Goal: Task Accomplishment & Management: Use online tool/utility

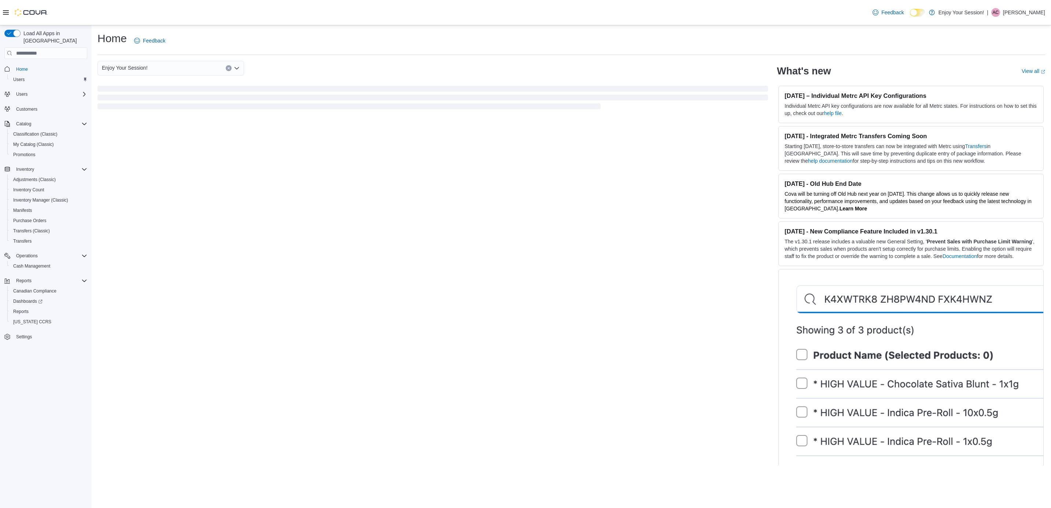
click at [449, 241] on div "Enjoy Your Session! What's new View all (opens in a new tab or window) [DATE] –…" at bounding box center [570, 263] width 947 height 404
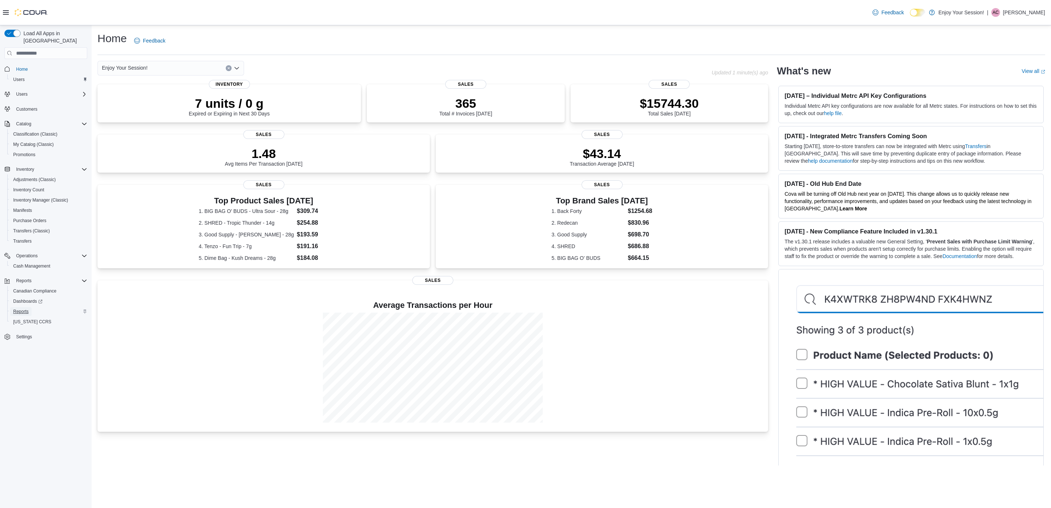
click at [29, 307] on link "Reports" at bounding box center [20, 311] width 21 height 9
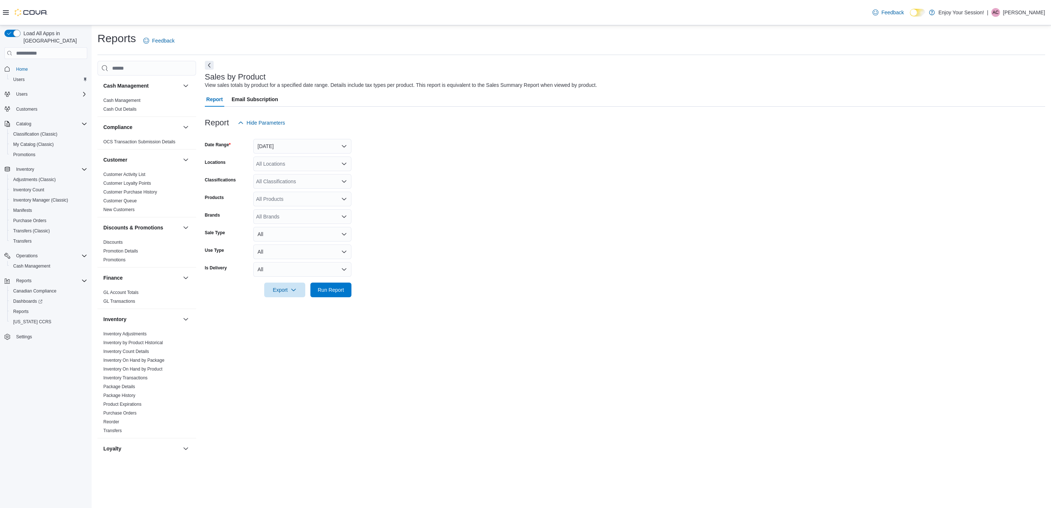
click at [274, 216] on div "All Brands" at bounding box center [302, 216] width 98 height 15
type input "*******"
click at [329, 226] on span "rebound by [PERSON_NAME] Farms" at bounding box center [302, 228] width 89 height 7
type input "****"
click at [312, 238] on span "[PERSON_NAME] Farms" at bounding box center [295, 239] width 75 height 7
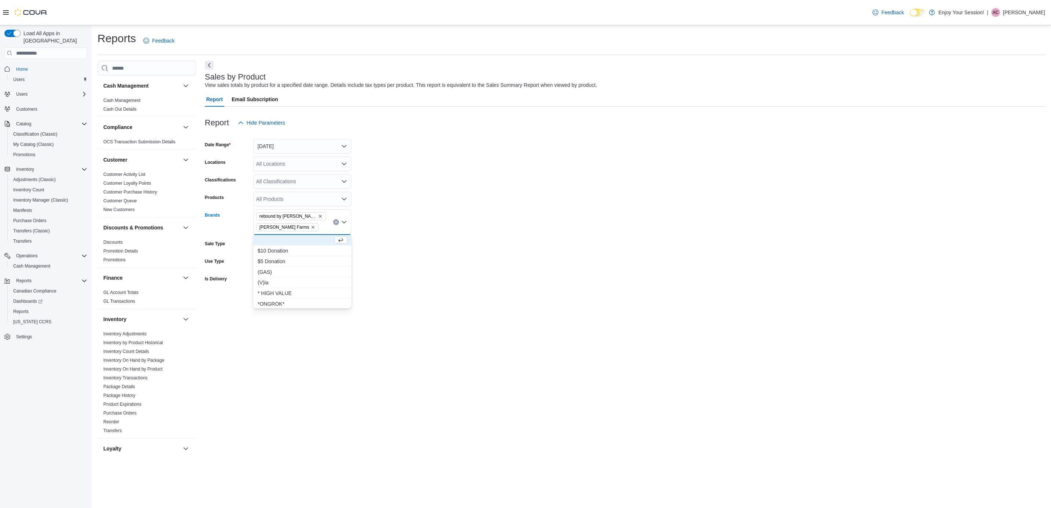
click at [453, 288] on div at bounding box center [625, 291] width 840 height 6
click at [332, 304] on span "Run Report" at bounding box center [331, 300] width 32 height 15
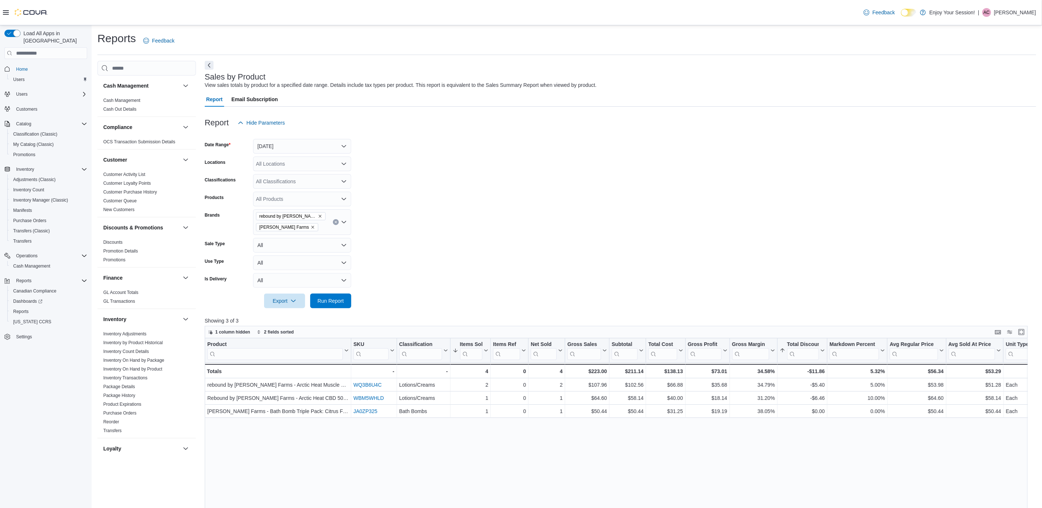
click at [298, 136] on div at bounding box center [621, 134] width 832 height 9
click at [300, 149] on button "[DATE]" at bounding box center [302, 146] width 98 height 15
click at [311, 181] on span "Last Month" at bounding box center [307, 182] width 84 height 9
click at [335, 296] on span "Run Report" at bounding box center [331, 300] width 32 height 15
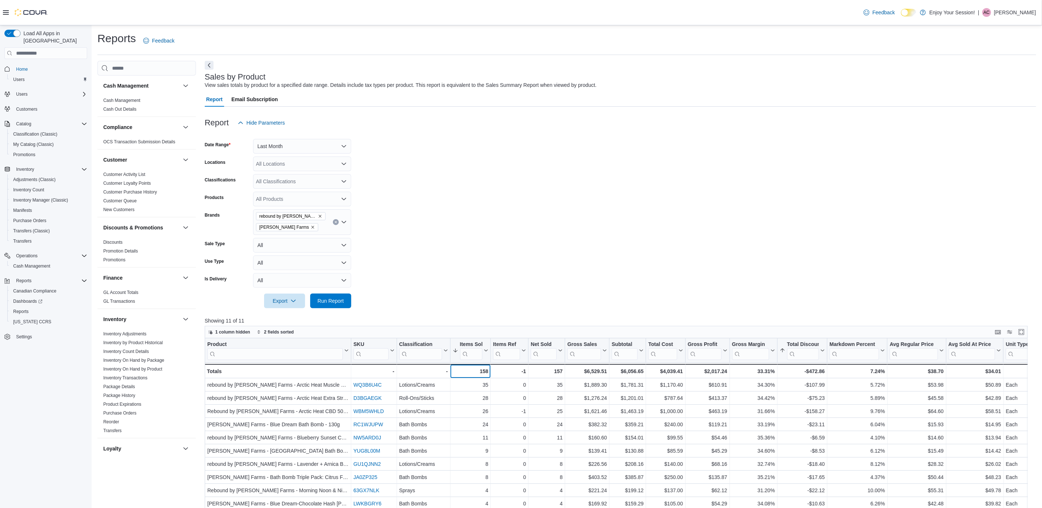
click at [485, 373] on div "158" at bounding box center [470, 371] width 36 height 9
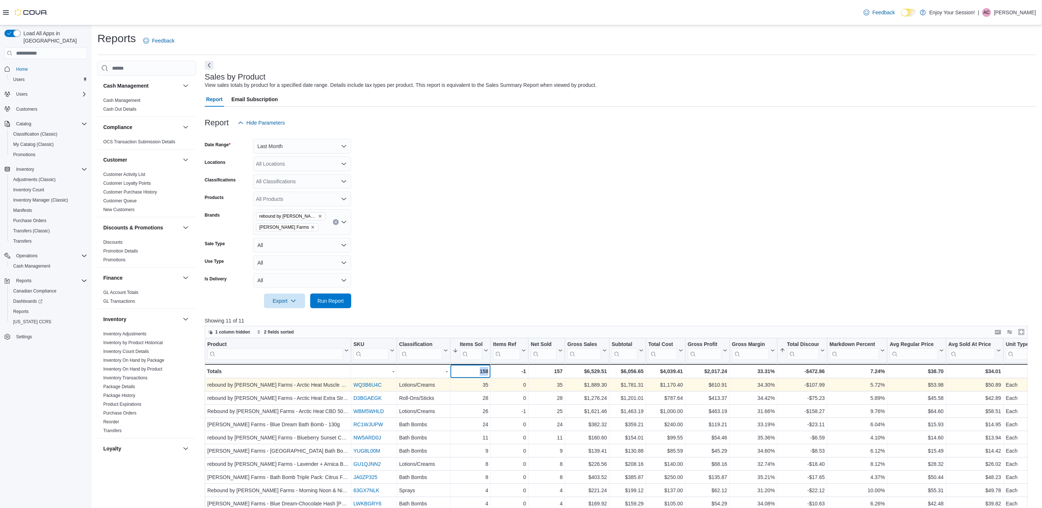
copy div "158"
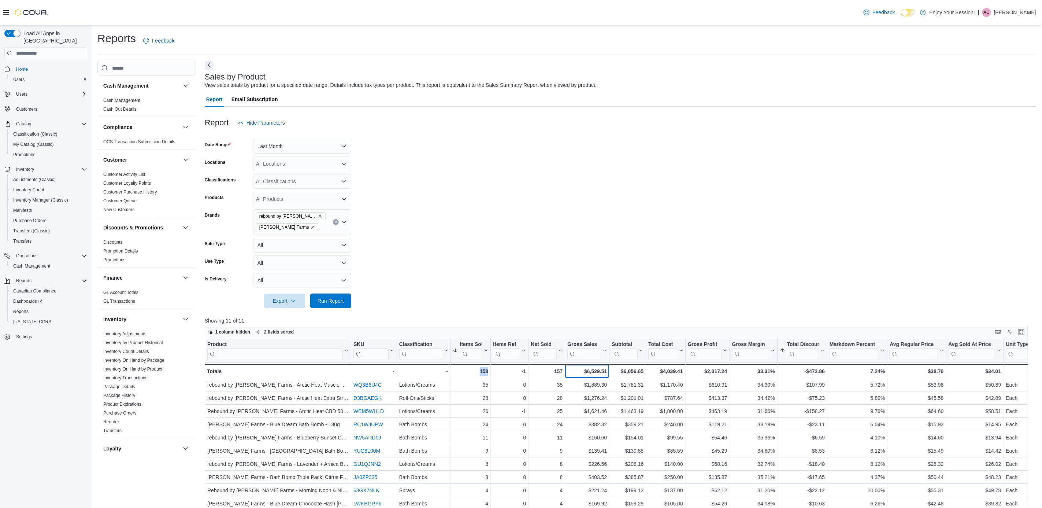
click at [596, 371] on div "$6,529.51" at bounding box center [587, 371] width 40 height 9
copy div "6,529.51"
click at [636, 370] on div "$6,056.65" at bounding box center [628, 371] width 32 height 9
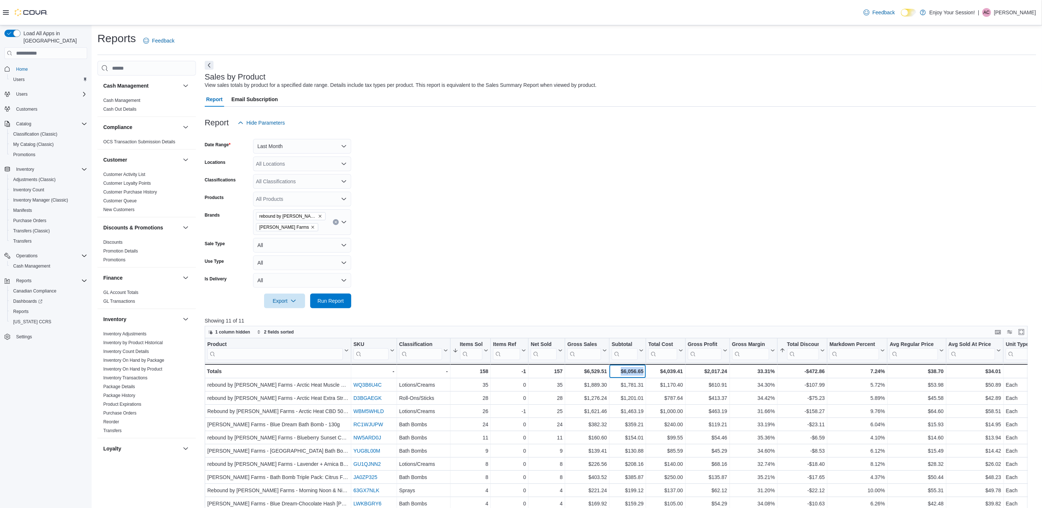
click at [636, 370] on div "$6,056.65" at bounding box center [628, 371] width 32 height 9
drag, startPoint x: 636, startPoint y: 370, endPoint x: 593, endPoint y: 371, distance: 42.1
click at [593, 371] on div "$6,529.51" at bounding box center [587, 371] width 40 height 9
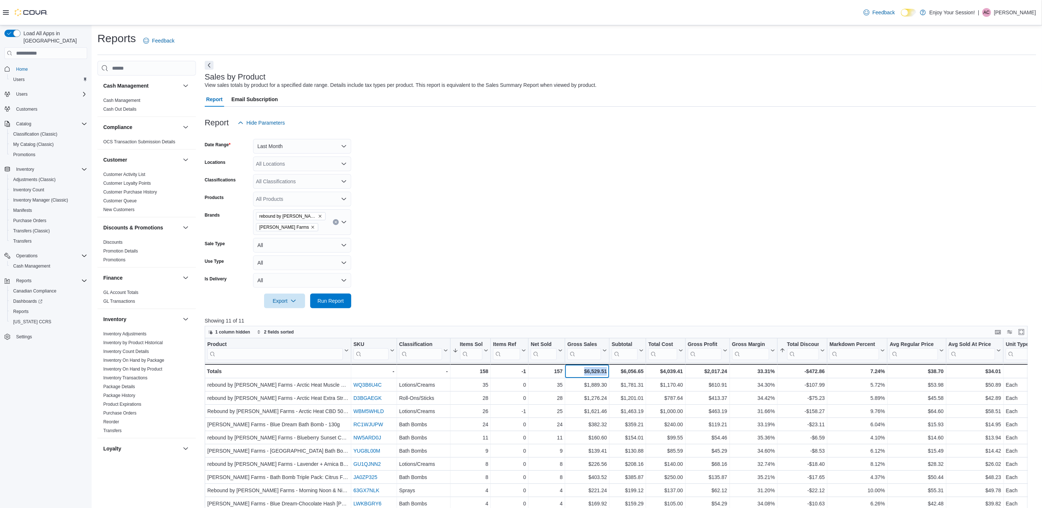
copy div "$6,529.51"
click at [816, 370] on div "-$472.86" at bounding box center [802, 371] width 45 height 9
click at [675, 370] on div "$4,039.41" at bounding box center [665, 371] width 34 height 9
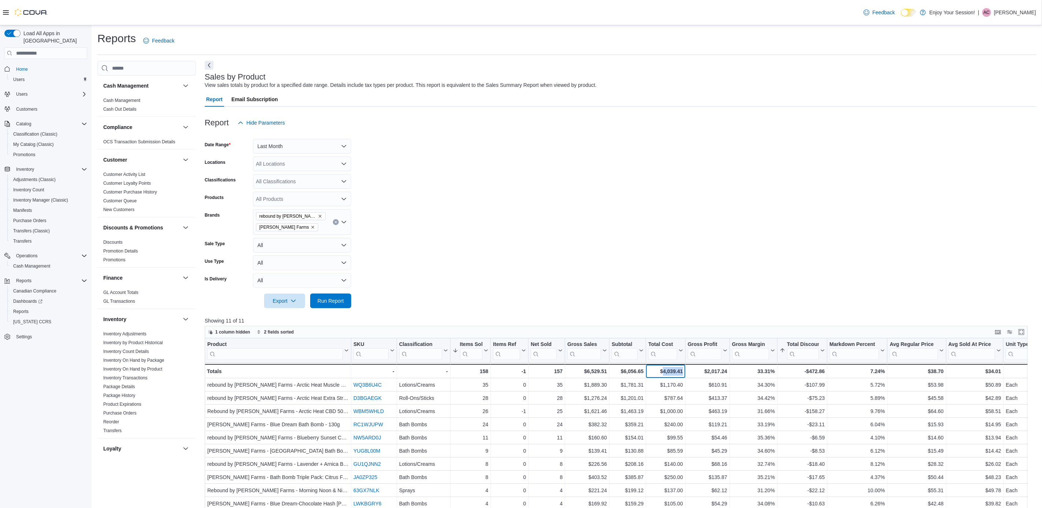
click at [675, 370] on div "$4,039.41" at bounding box center [665, 371] width 34 height 9
copy div "$4,039.41"
click at [153, 368] on link "Inventory On Hand by Product" at bounding box center [132, 368] width 59 height 5
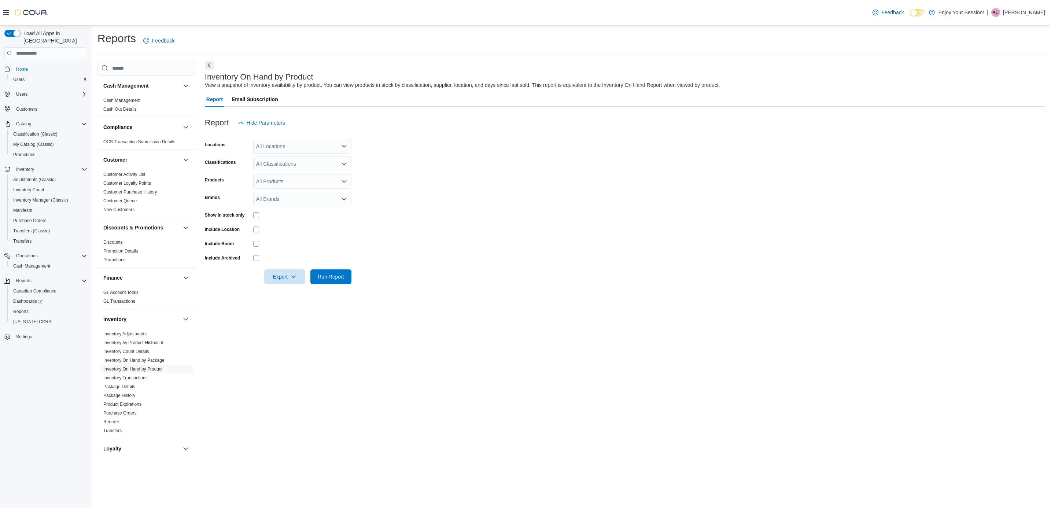
click at [285, 198] on div "All Brands" at bounding box center [302, 199] width 98 height 15
type input "****"
click at [309, 211] on span "rebound by [PERSON_NAME] Farms" at bounding box center [302, 211] width 89 height 7
click at [296, 211] on div "rebound by [PERSON_NAME] Farms *****" at bounding box center [302, 205] width 98 height 26
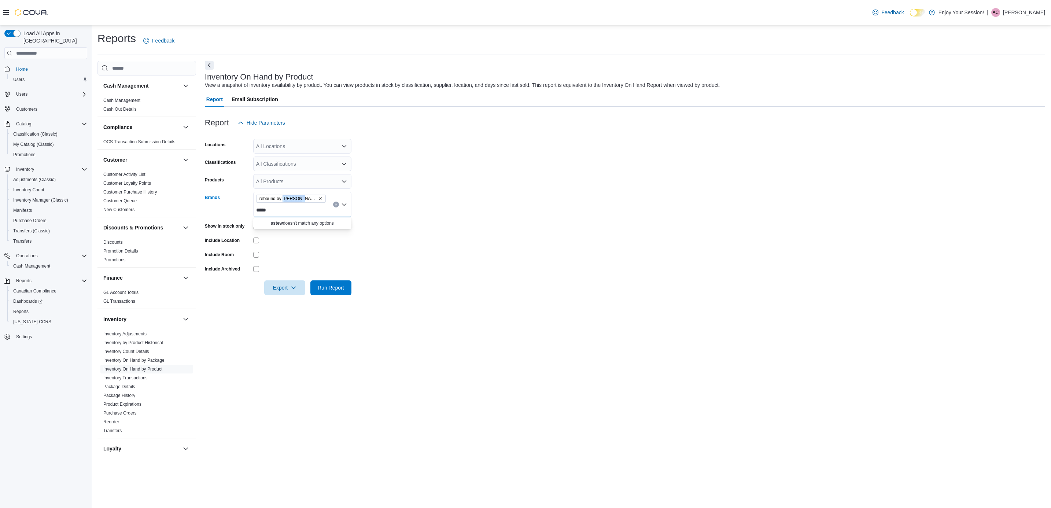
click at [296, 211] on div "rebound by [PERSON_NAME] Farms *****" at bounding box center [302, 205] width 98 height 26
type input "****"
click at [291, 221] on span "[PERSON_NAME] Farms" at bounding box center [302, 222] width 89 height 7
click at [465, 227] on form "Locations All Locations Classifications All Classifications Products All Produc…" at bounding box center [625, 212] width 840 height 165
click at [332, 286] on span "Run Report" at bounding box center [331, 287] width 26 height 7
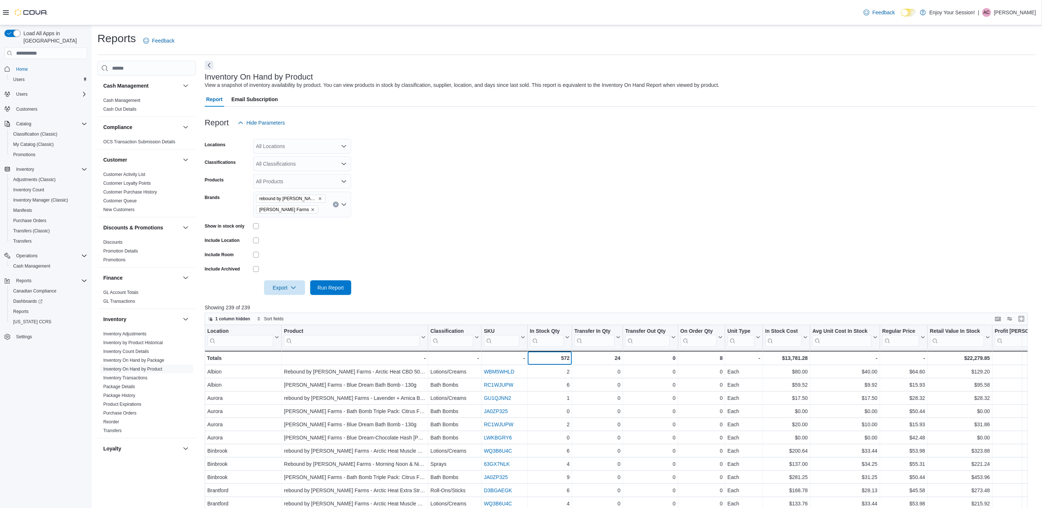
click at [566, 355] on div "572" at bounding box center [550, 357] width 40 height 9
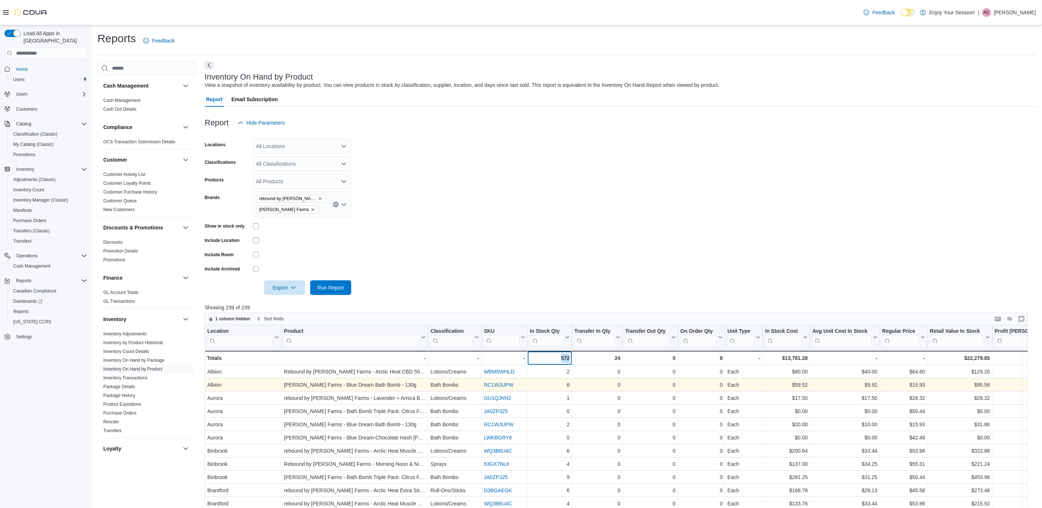
copy div "572"
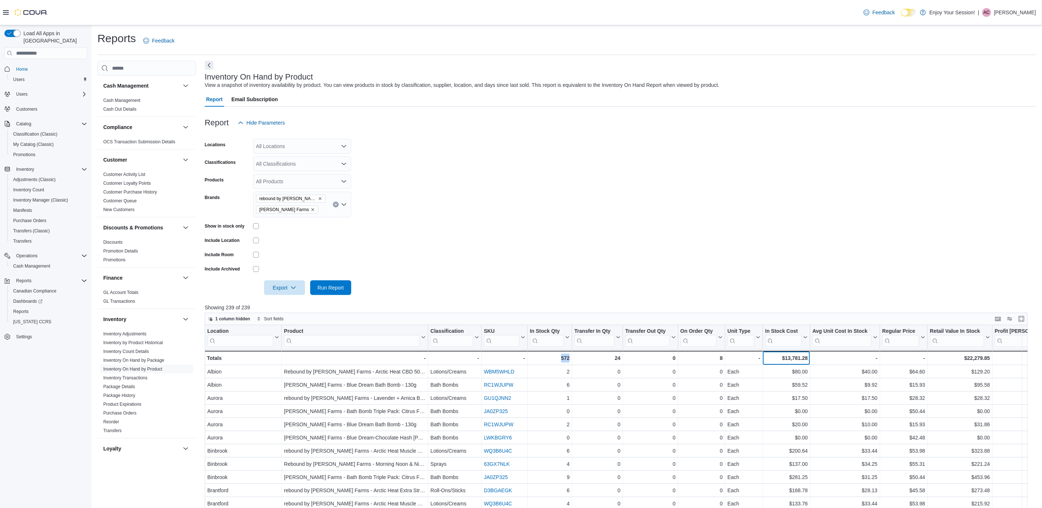
click at [794, 359] on div "$13,781.28" at bounding box center [786, 357] width 42 height 9
click at [974, 359] on div "$22,279.85" at bounding box center [960, 357] width 60 height 9
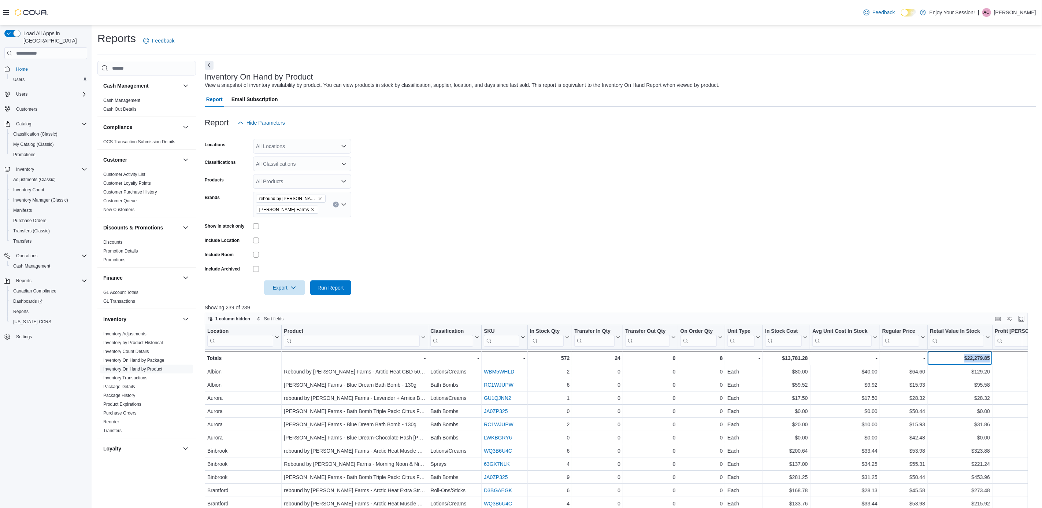
click at [974, 359] on div "$22,279.85" at bounding box center [960, 357] width 60 height 9
copy div "$22,279.85"
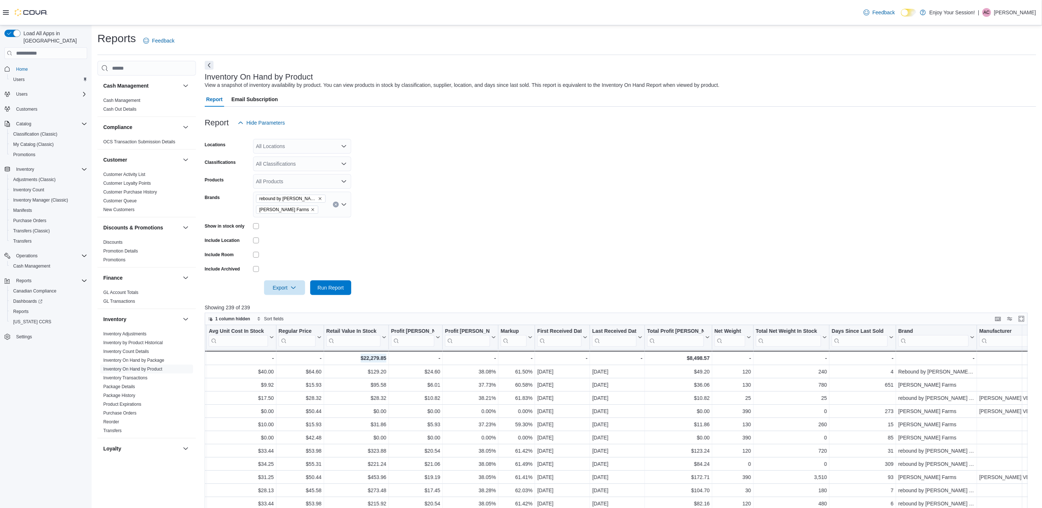
scroll to position [0, 604]
click at [292, 208] on span "[PERSON_NAME] Farms" at bounding box center [287, 210] width 62 height 8
click at [311, 208] on icon "Remove Stewart Farms from selection in this group" at bounding box center [313, 209] width 4 height 4
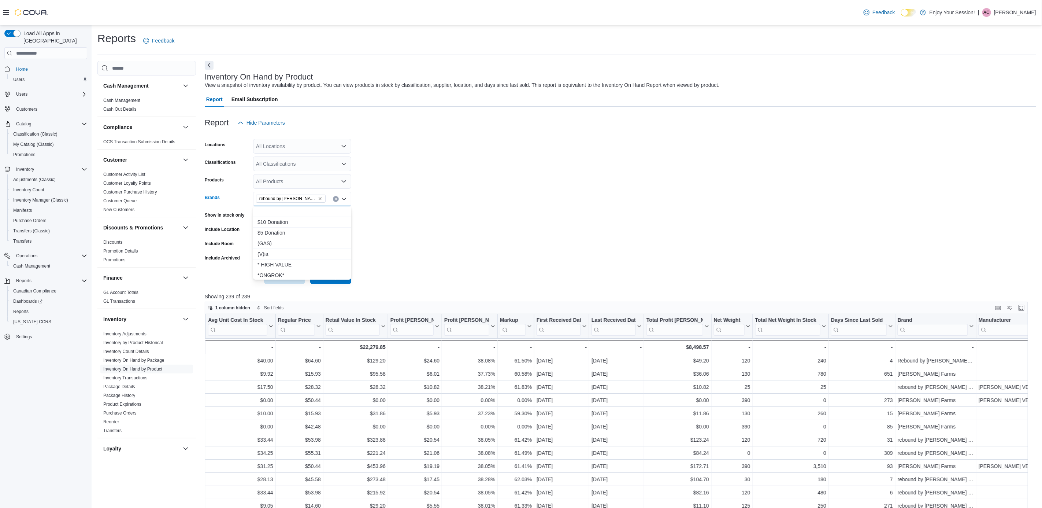
click at [312, 200] on span "rebound by [PERSON_NAME] Farms" at bounding box center [290, 198] width 63 height 7
click at [318, 200] on icon "Remove rebound by Stewart Farms from selection in this group" at bounding box center [320, 198] width 4 height 4
type input "*******"
click at [293, 211] on span "Coterie" at bounding box center [302, 211] width 89 height 7
click at [395, 264] on div at bounding box center [621, 266] width 832 height 6
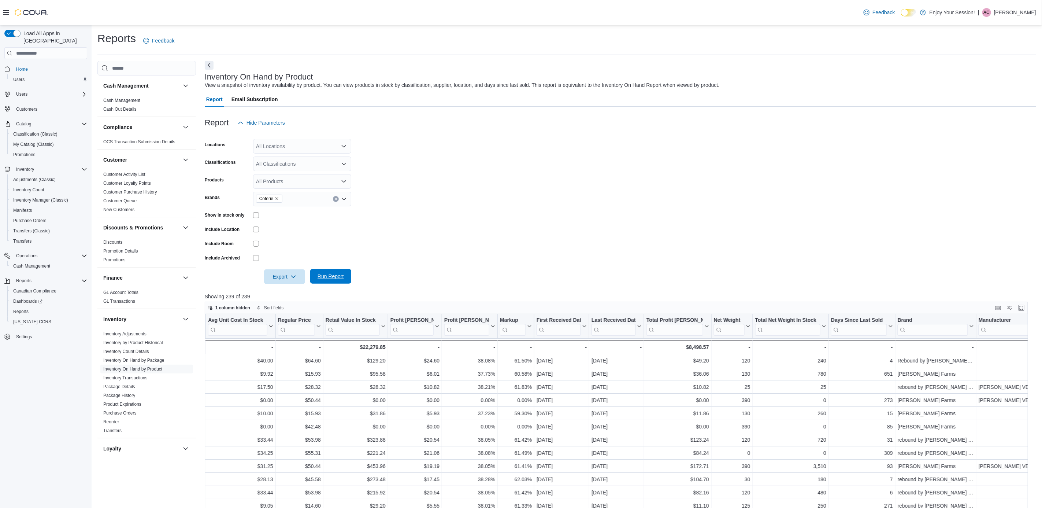
click at [342, 280] on span "Run Report" at bounding box center [331, 276] width 26 height 7
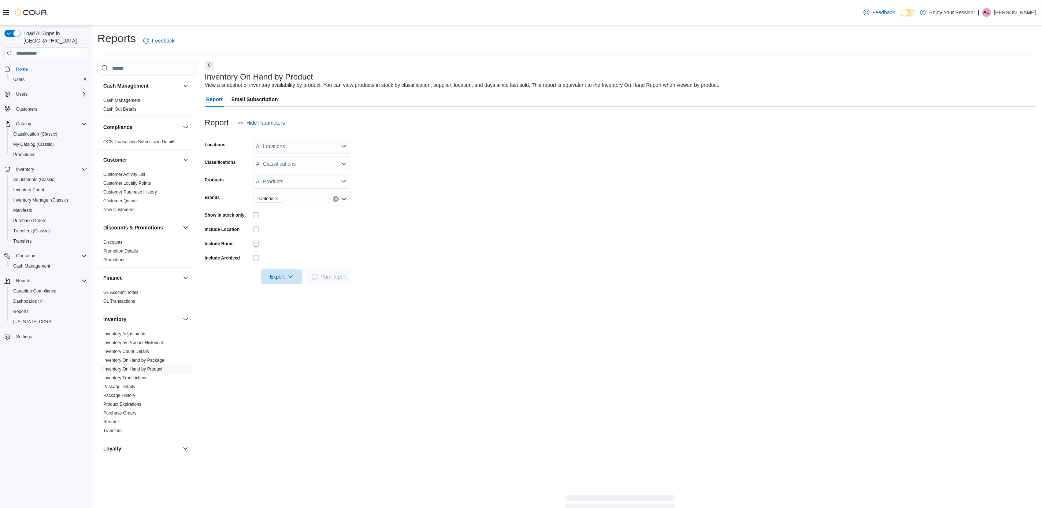
click at [308, 203] on div "Coterie" at bounding box center [302, 199] width 98 height 15
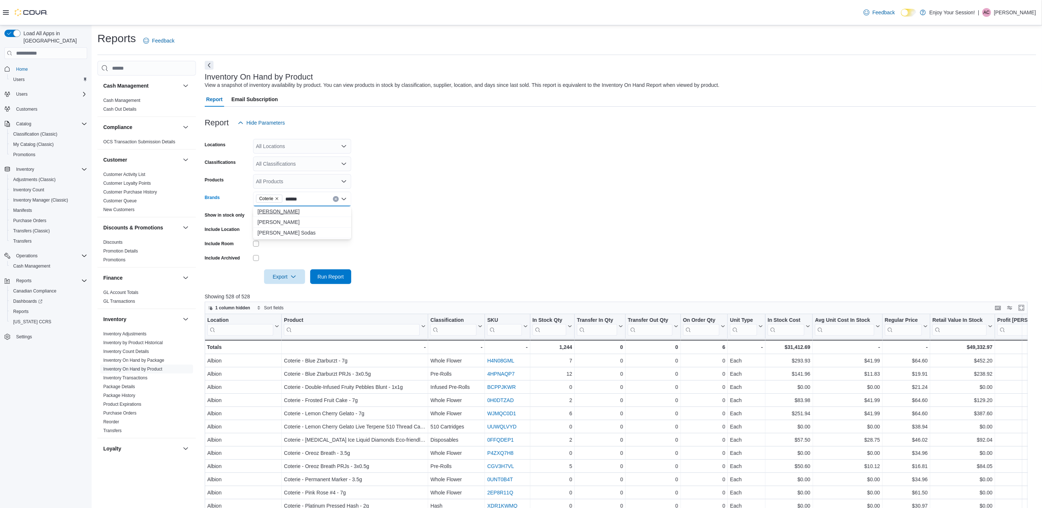
type input "******"
click at [292, 212] on span "[PERSON_NAME]" at bounding box center [302, 211] width 89 height 7
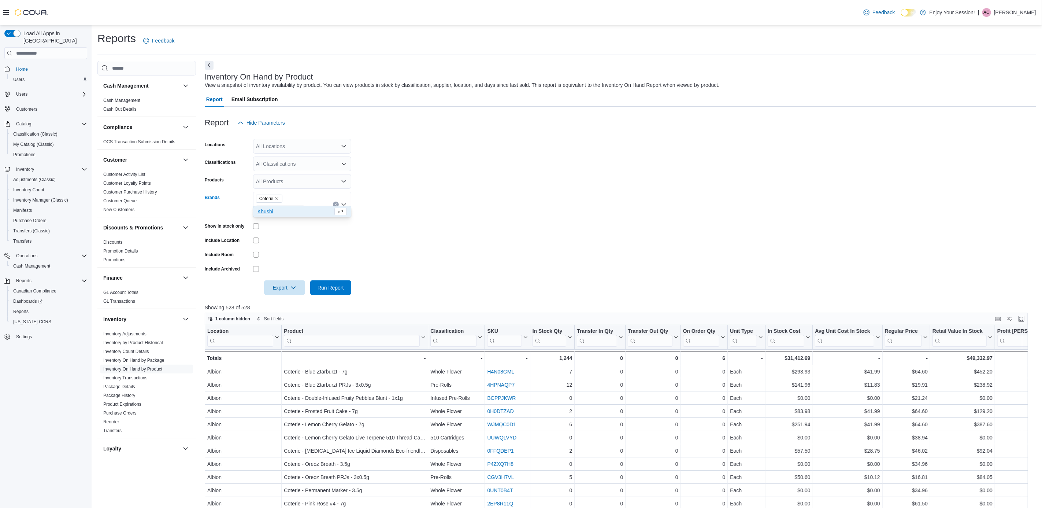
type input "**"
click at [262, 212] on span "Khushi" at bounding box center [295, 211] width 75 height 7
click at [501, 226] on form "Locations All Locations Classifications All Classifications Products All Produc…" at bounding box center [621, 212] width 832 height 165
click at [325, 286] on span "Run Report" at bounding box center [331, 287] width 26 height 7
click at [566, 359] on div "1,488" at bounding box center [552, 357] width 40 height 9
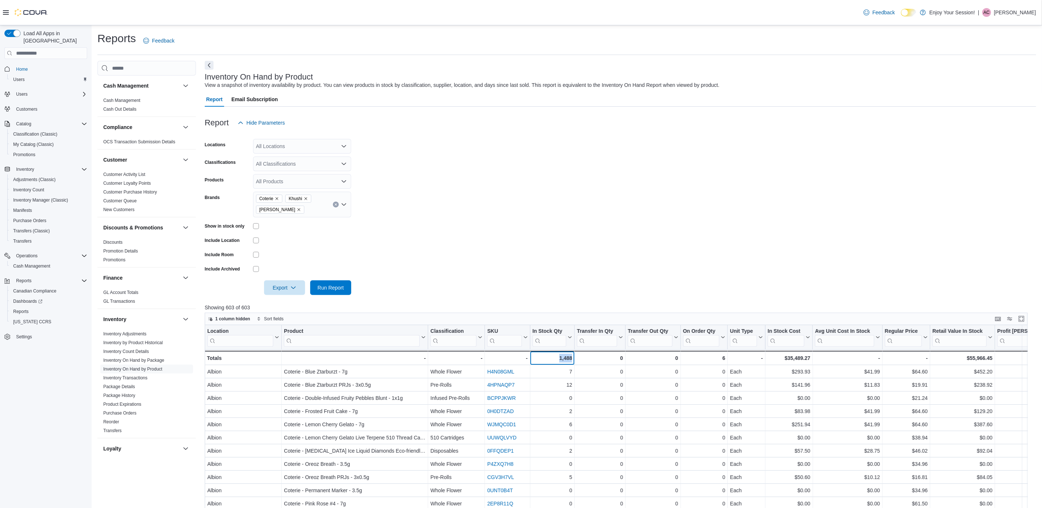
click at [566, 359] on div "1,488" at bounding box center [552, 357] width 40 height 9
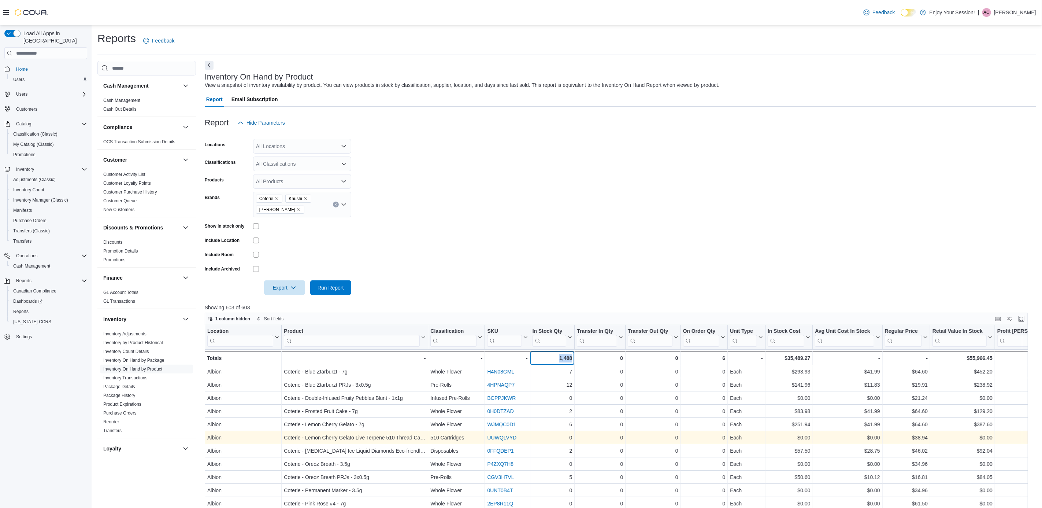
copy div "1,488"
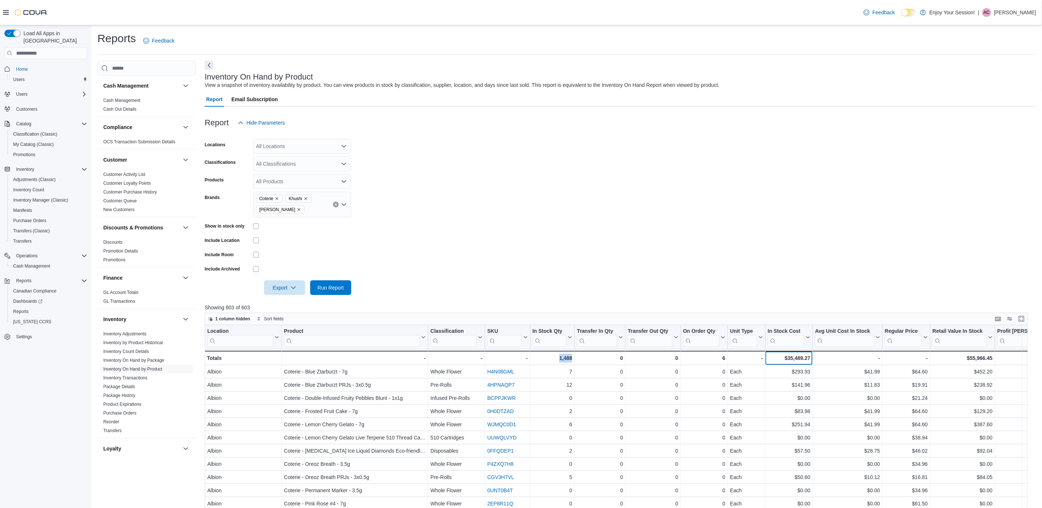
click at [797, 356] on div "$35,489.27" at bounding box center [789, 357] width 42 height 9
copy div "$35,489.27"
click at [981, 357] on div "$55,966.45" at bounding box center [963, 357] width 60 height 9
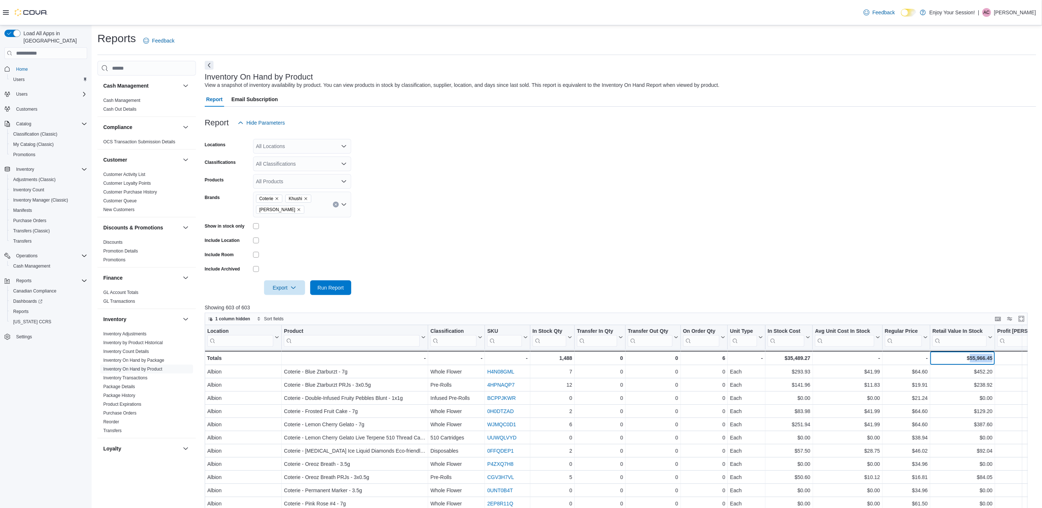
click at [981, 357] on div "$55,966.45" at bounding box center [963, 357] width 60 height 9
copy div "$55,966.45"
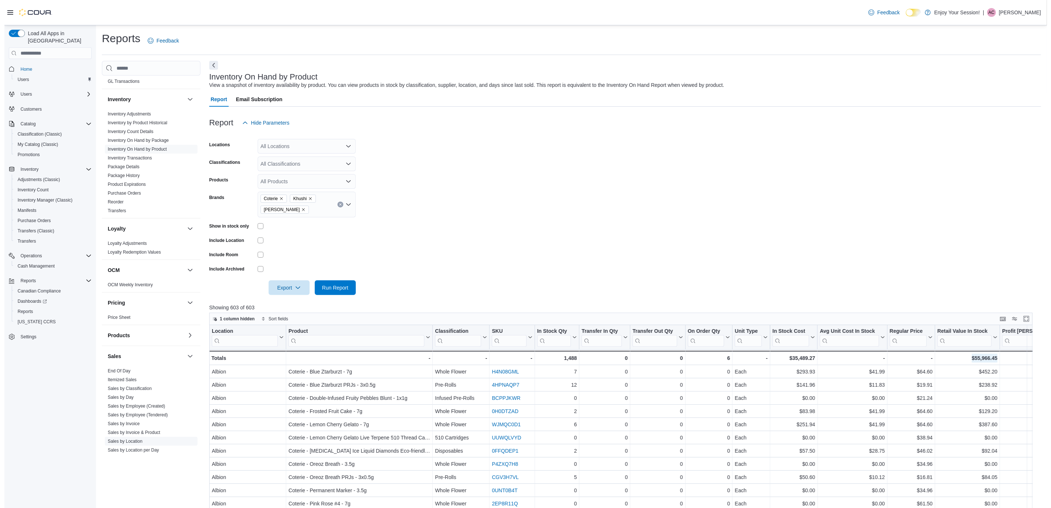
scroll to position [275, 0]
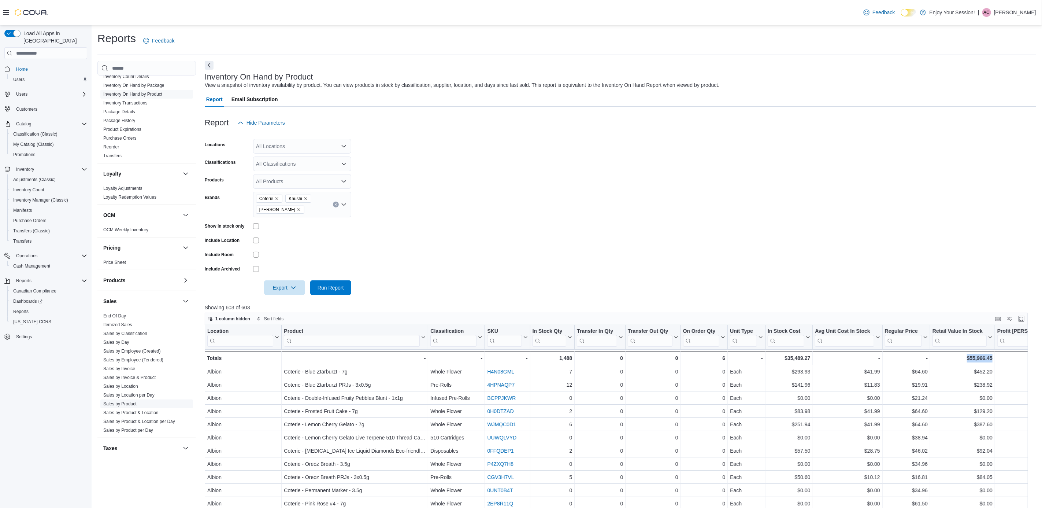
click at [119, 404] on link "Sales by Product" at bounding box center [119, 403] width 33 height 5
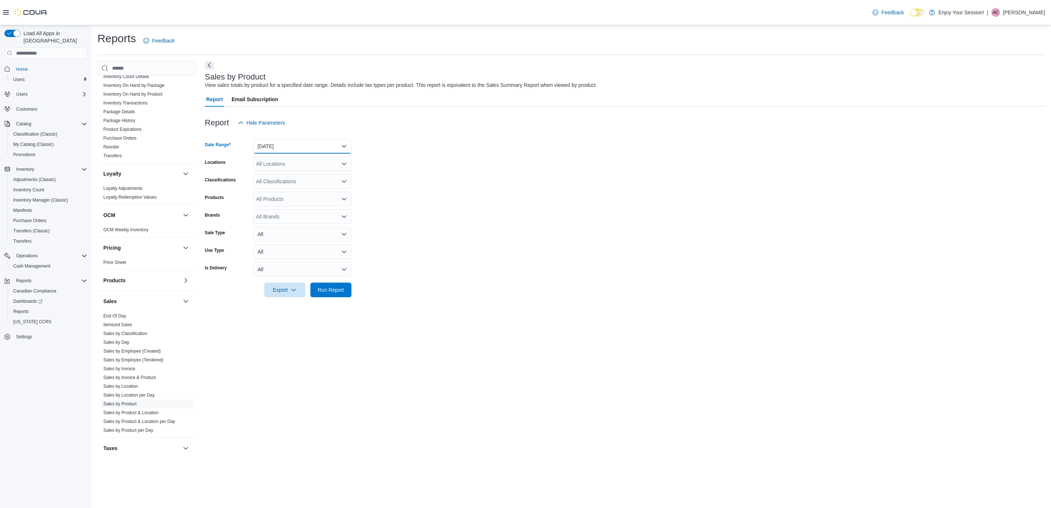
click at [300, 143] on button "[DATE]" at bounding box center [302, 146] width 98 height 15
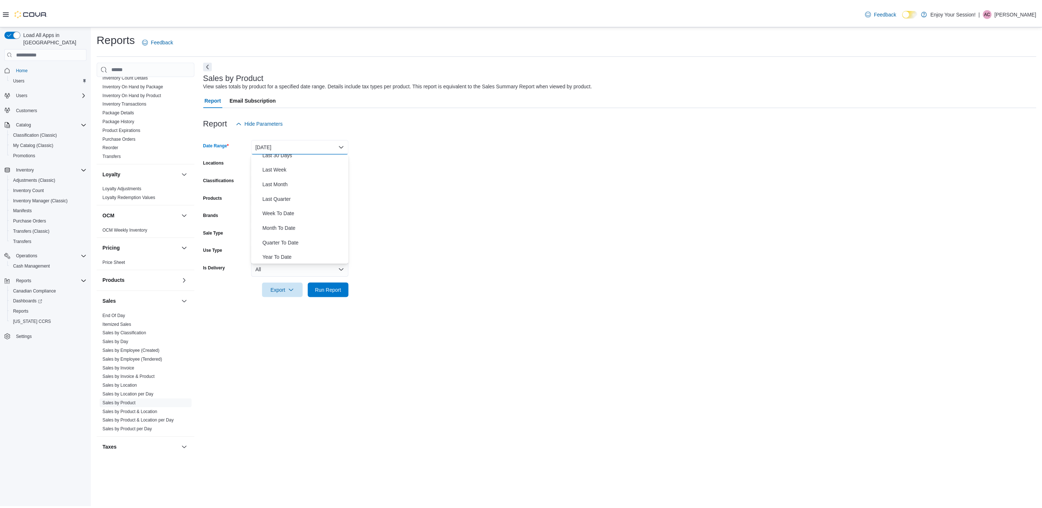
scroll to position [110, 0]
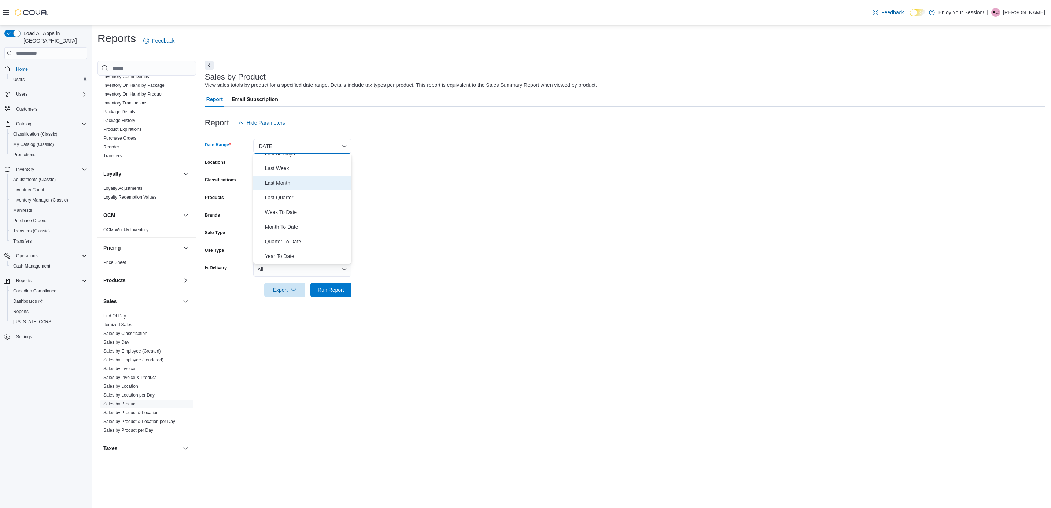
click at [309, 178] on span "Last Month" at bounding box center [307, 182] width 84 height 9
click at [323, 164] on div "All Locations" at bounding box center [302, 163] width 98 height 15
click at [424, 171] on form "Date Range Last Month Locations All Locations Combo box. Selected. Combo box in…" at bounding box center [625, 213] width 840 height 167
click at [289, 215] on div "All Brands" at bounding box center [302, 216] width 98 height 15
type input "*****"
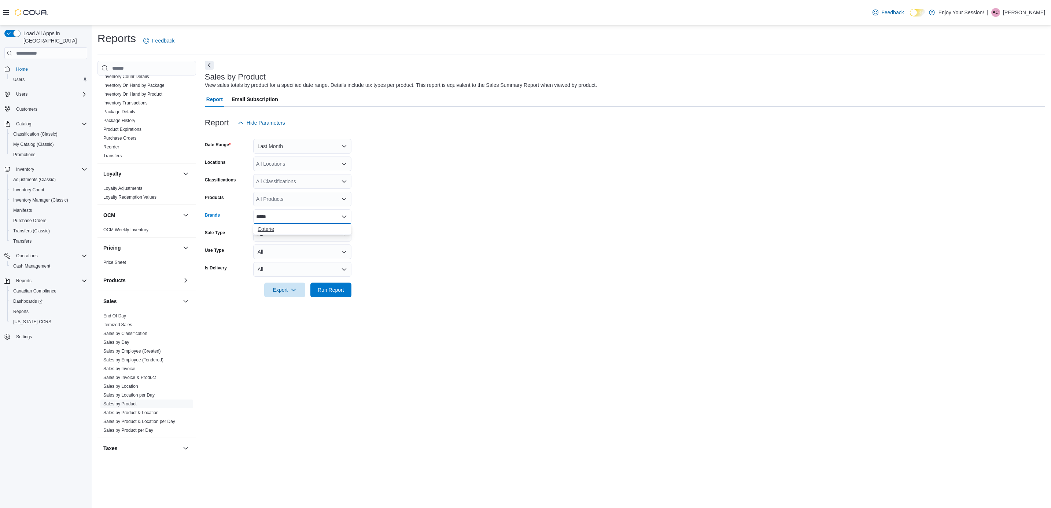
click at [284, 231] on span "Coterie" at bounding box center [302, 228] width 89 height 7
type input "***"
click at [309, 229] on span "Khushi" at bounding box center [295, 228] width 75 height 7
type input "****"
click at [311, 249] on span "[PERSON_NAME]" at bounding box center [302, 250] width 89 height 7
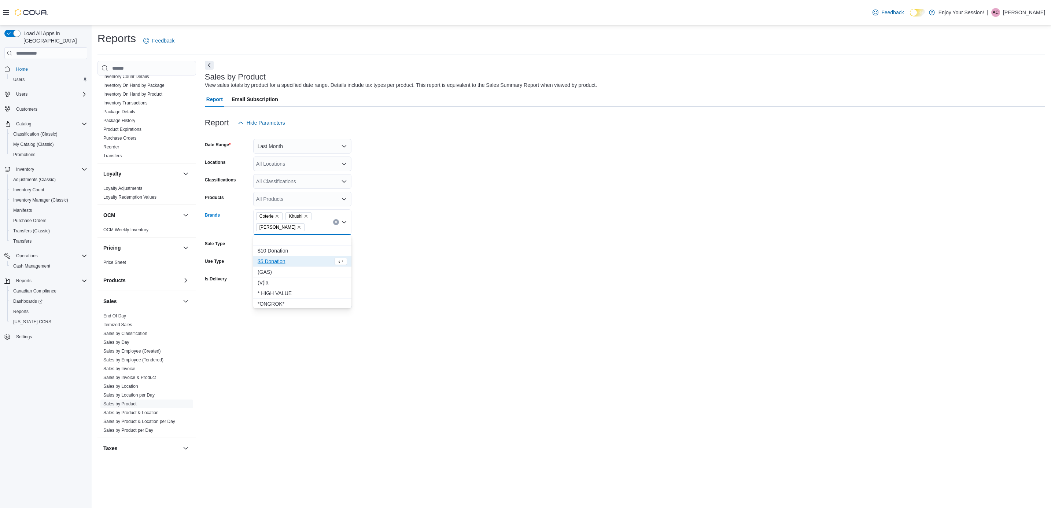
click at [421, 226] on form "Date Range Last Month Locations All Locations Classifications All Classificatio…" at bounding box center [625, 219] width 840 height 178
click at [325, 304] on span "Run Report" at bounding box center [331, 300] width 26 height 7
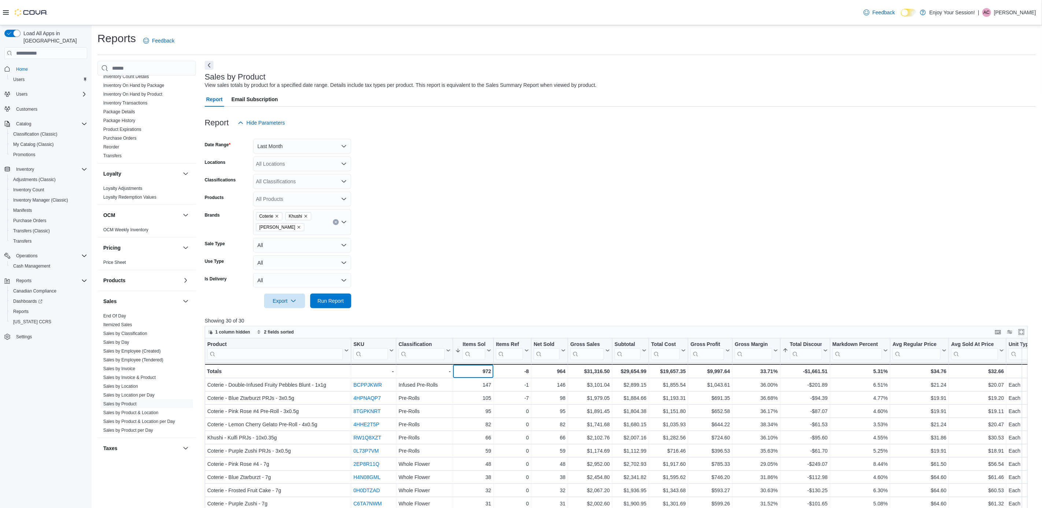
click at [489, 375] on div "972" at bounding box center [473, 371] width 36 height 9
click at [488, 371] on div "972" at bounding box center [473, 371] width 36 height 9
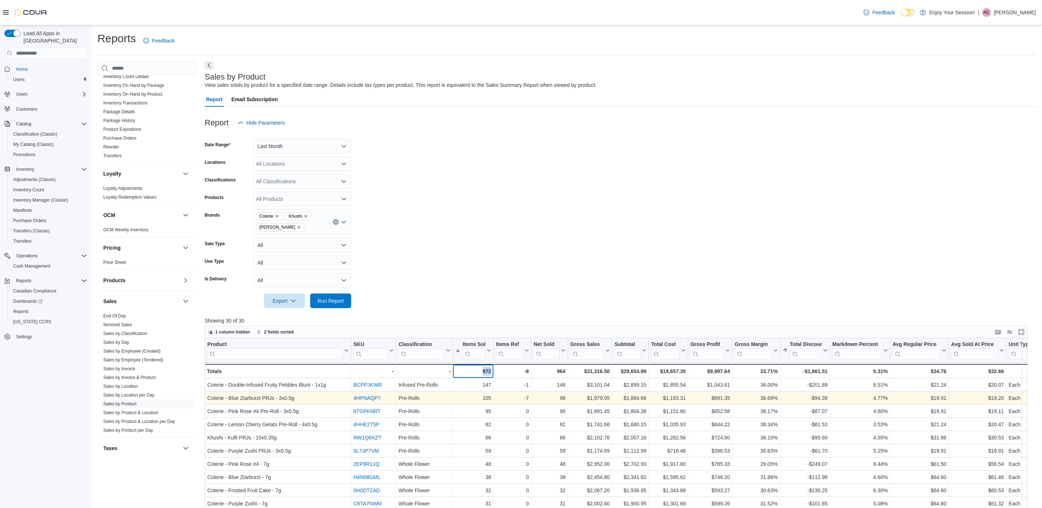
copy div "972"
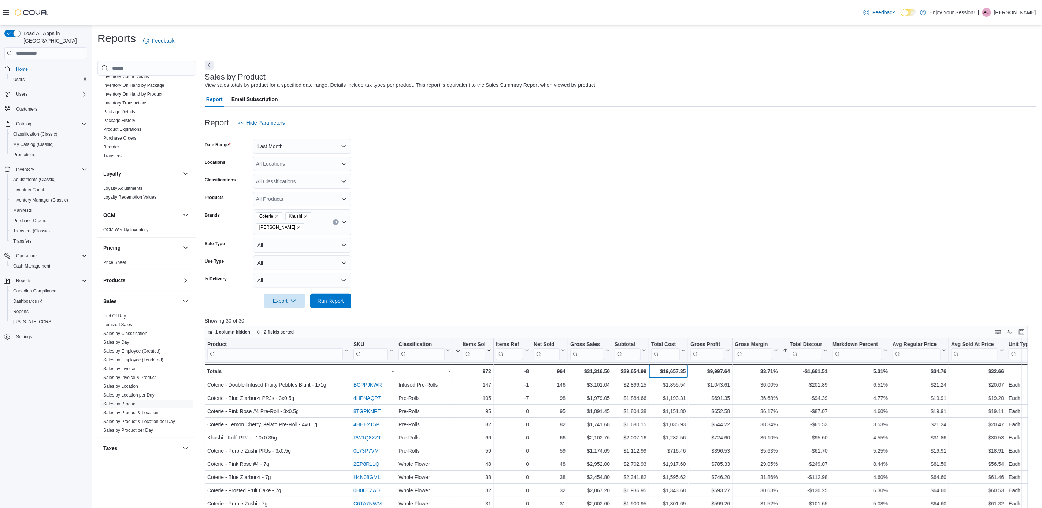
click at [671, 371] on div "$19,657.35" at bounding box center [668, 371] width 34 height 9
click at [637, 372] on div "$29,654.99" at bounding box center [631, 371] width 32 height 9
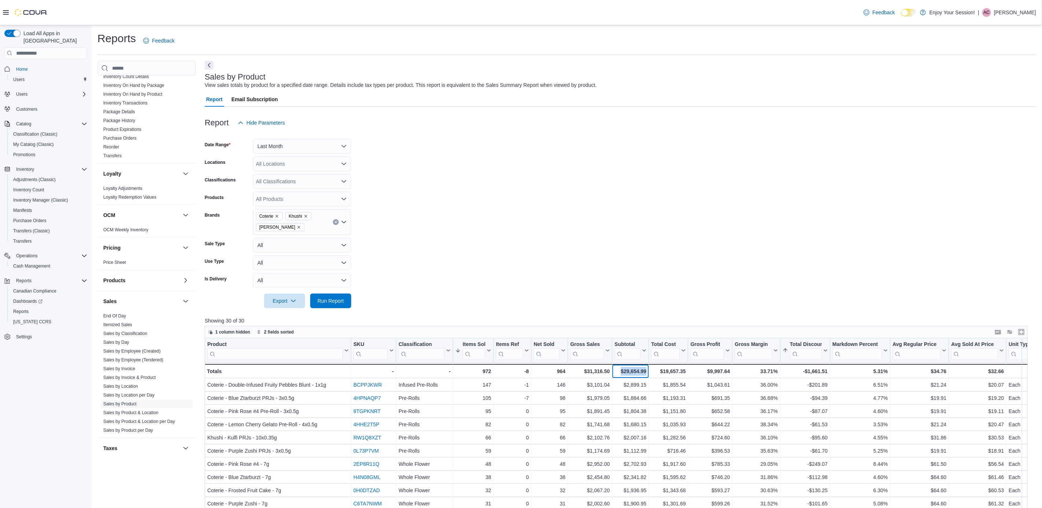
click at [637, 372] on div "$29,654.99" at bounding box center [631, 371] width 32 height 9
